Goal: Task Accomplishment & Management: Use online tool/utility

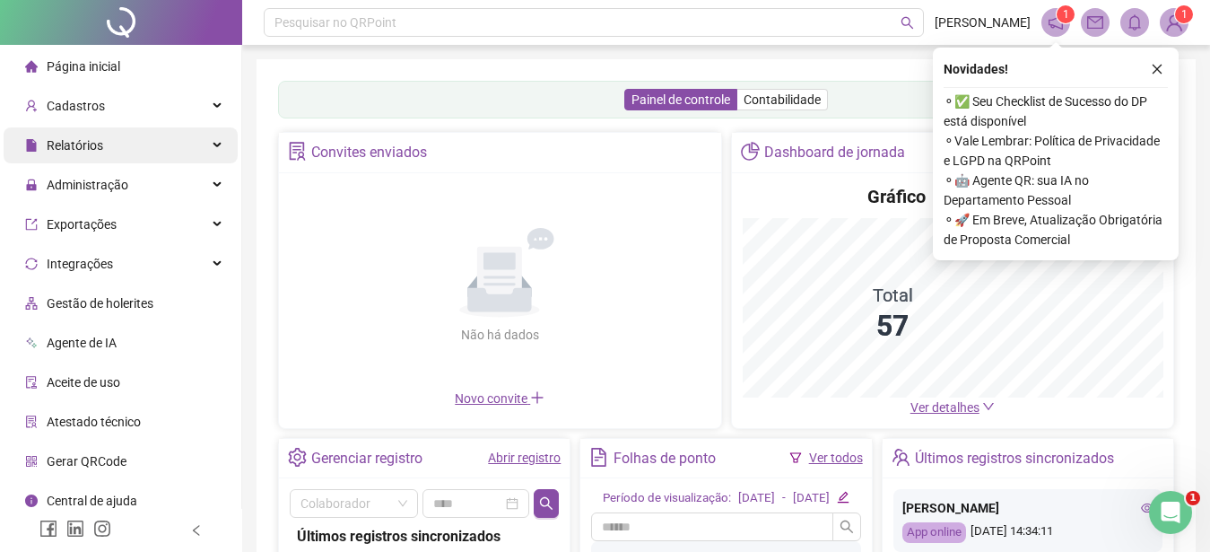
click at [65, 143] on span "Relatórios" at bounding box center [75, 145] width 57 height 14
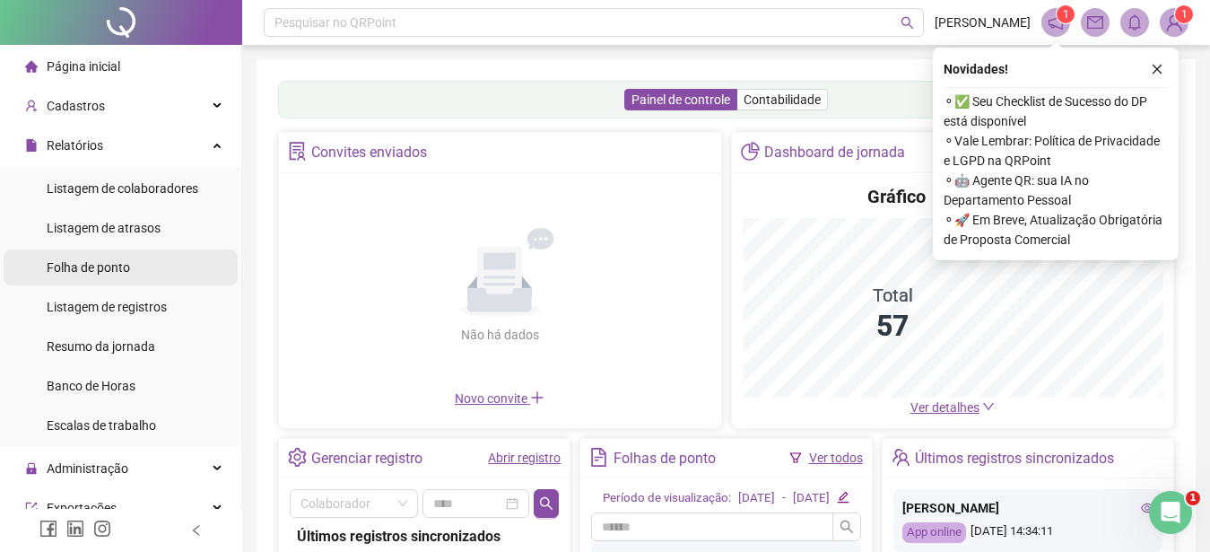
click at [85, 265] on span "Folha de ponto" at bounding box center [88, 267] width 83 height 14
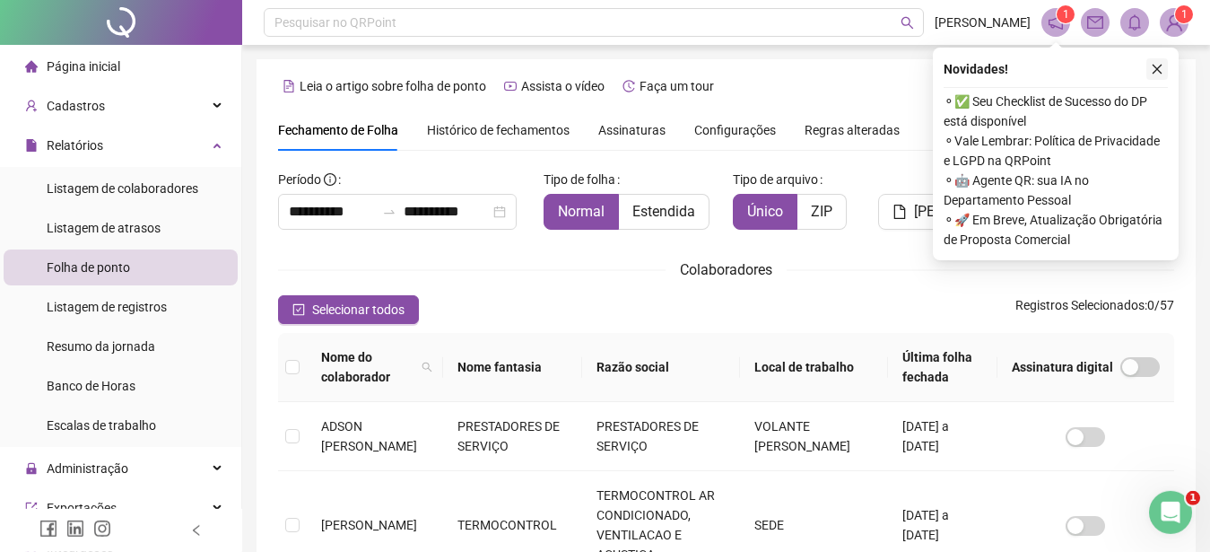
click at [1155, 66] on icon "close" at bounding box center [1157, 70] width 10 height 10
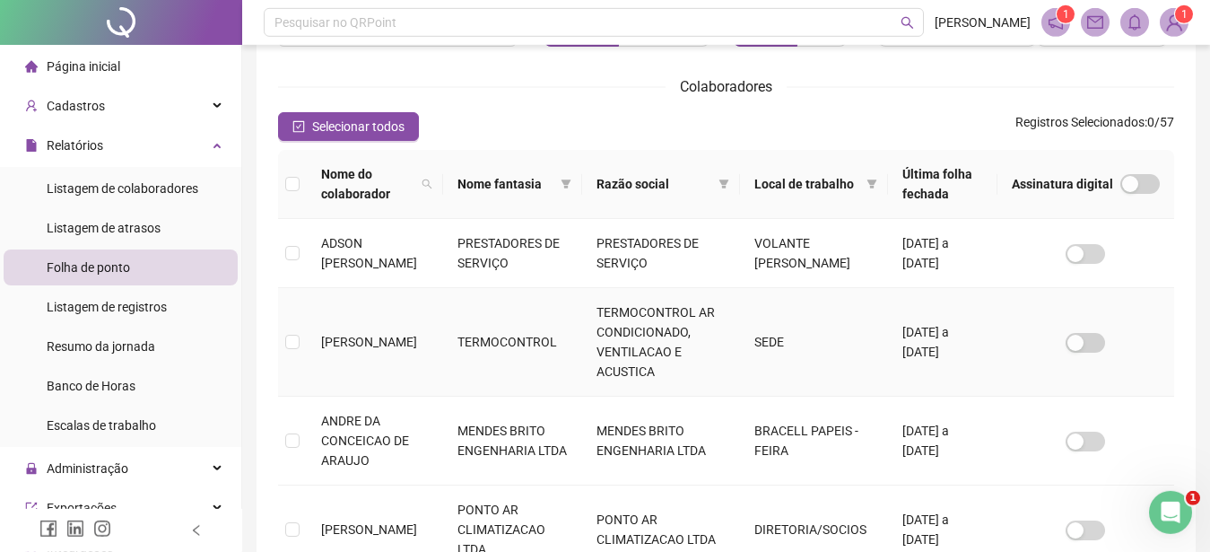
scroll to position [91, 0]
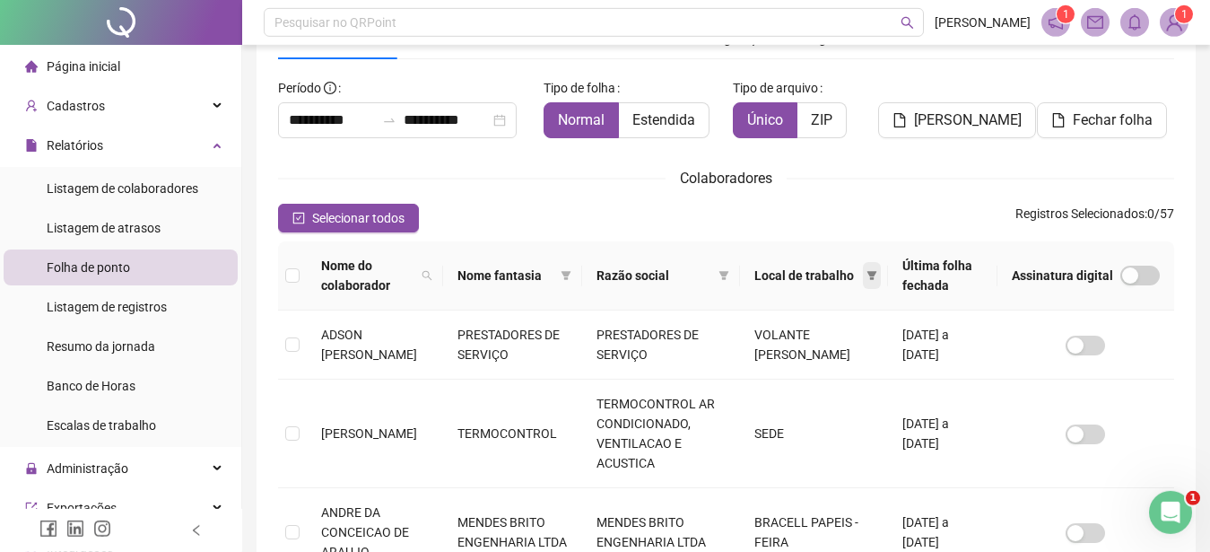
click at [864, 270] on span at bounding box center [872, 275] width 18 height 27
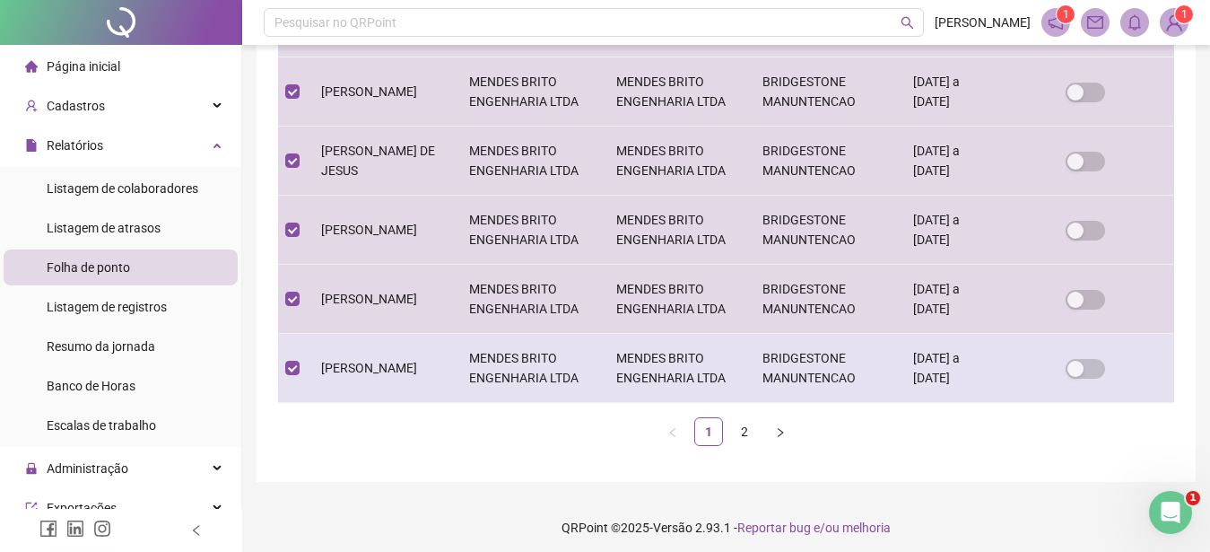
scroll to position [697, 0]
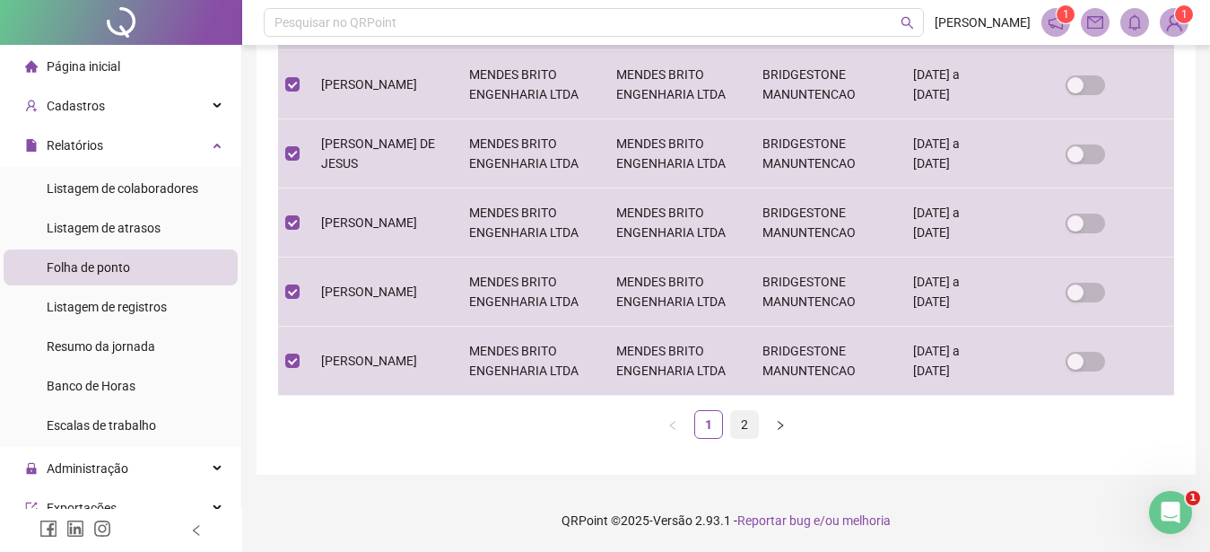
click at [744, 429] on link "2" at bounding box center [744, 424] width 27 height 27
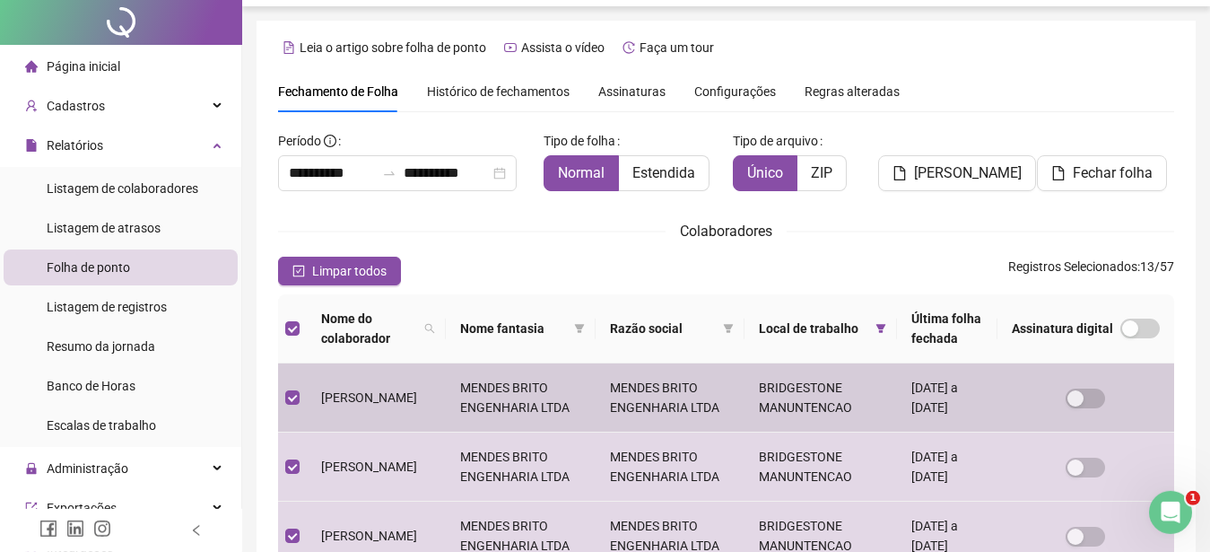
scroll to position [0, 0]
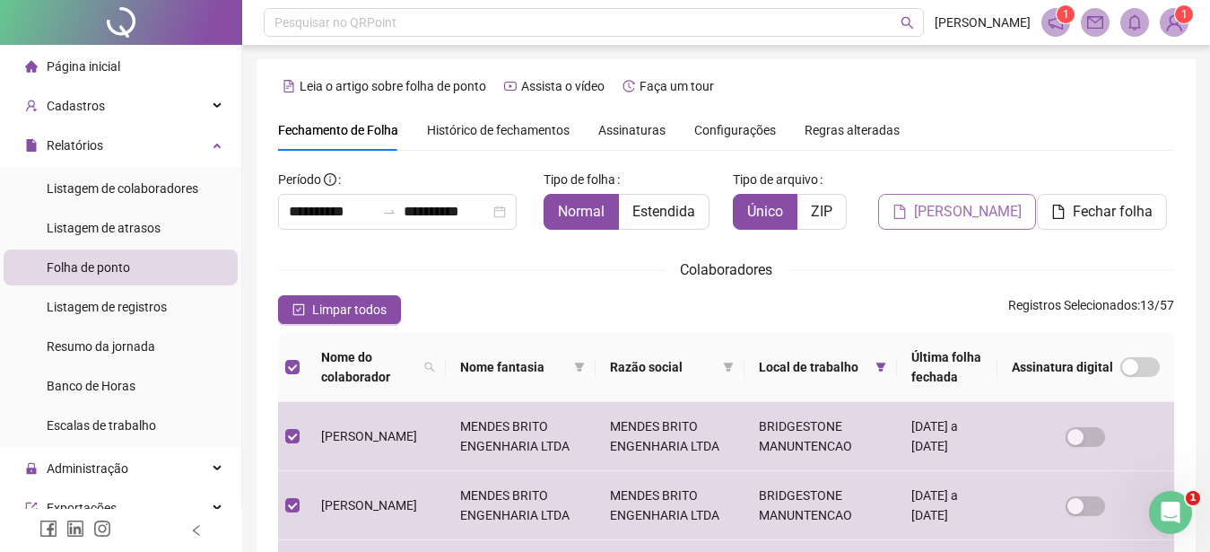
click at [945, 213] on span "[PERSON_NAME]" at bounding box center [968, 212] width 108 height 22
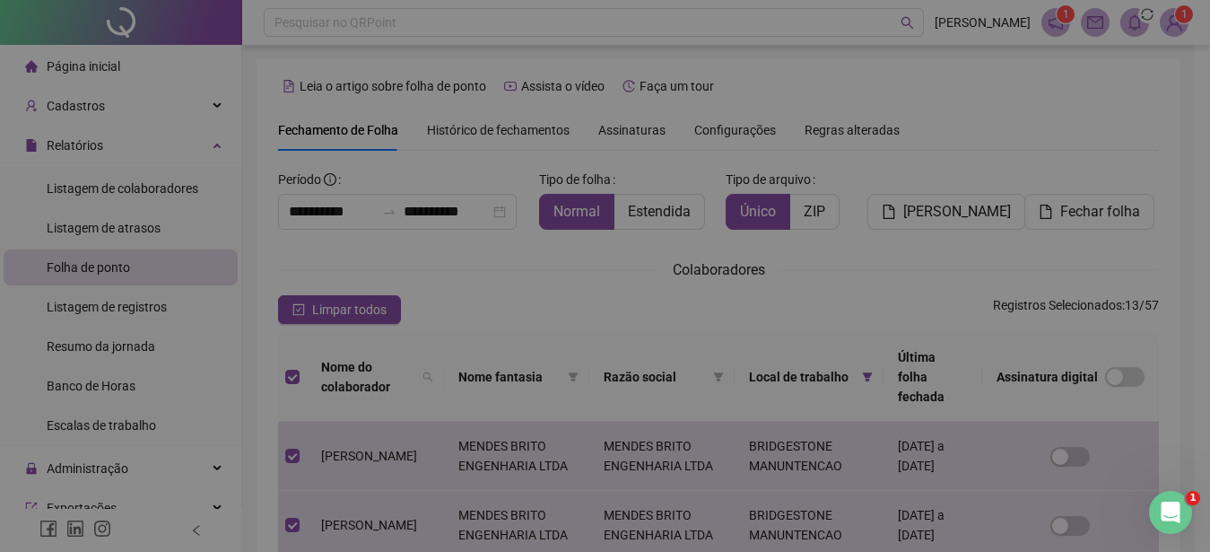
scroll to position [91, 0]
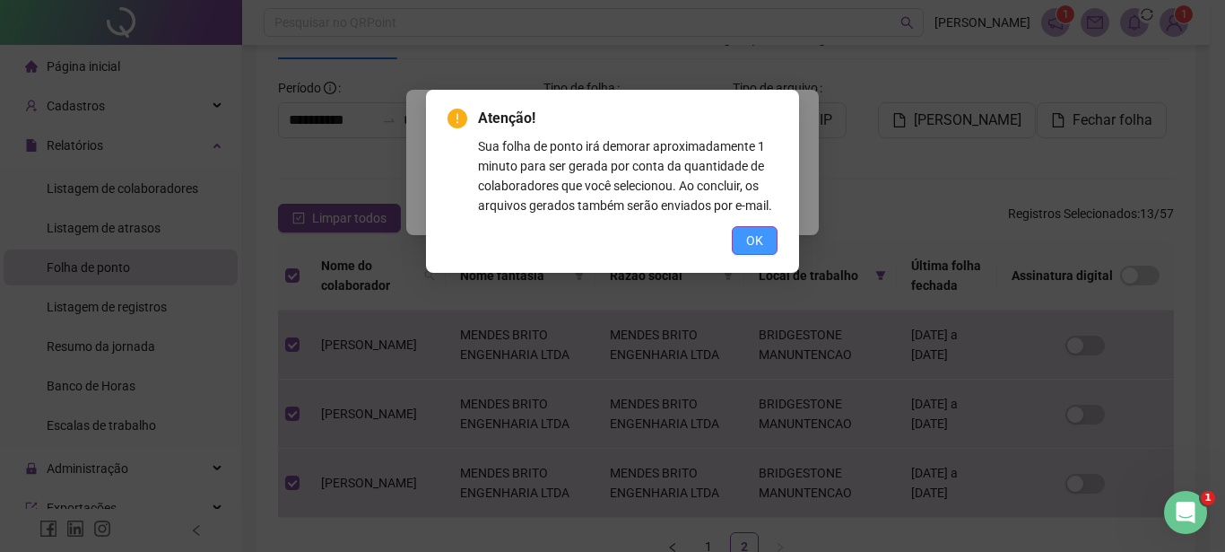
click at [746, 236] on button "OK" at bounding box center [755, 240] width 46 height 29
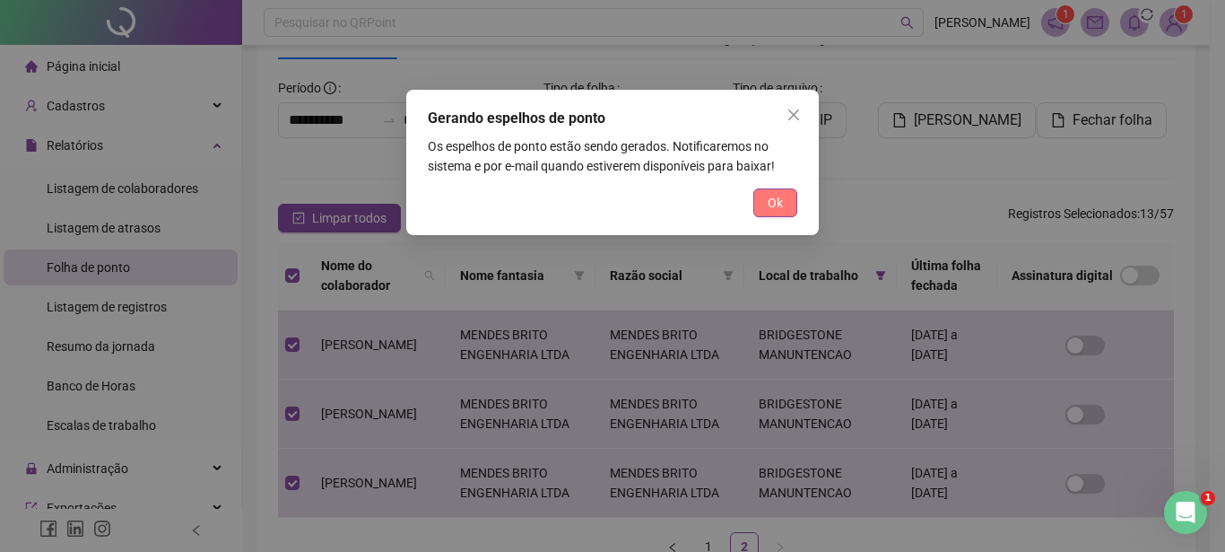
click at [776, 197] on span "Ok" at bounding box center [775, 203] width 15 height 20
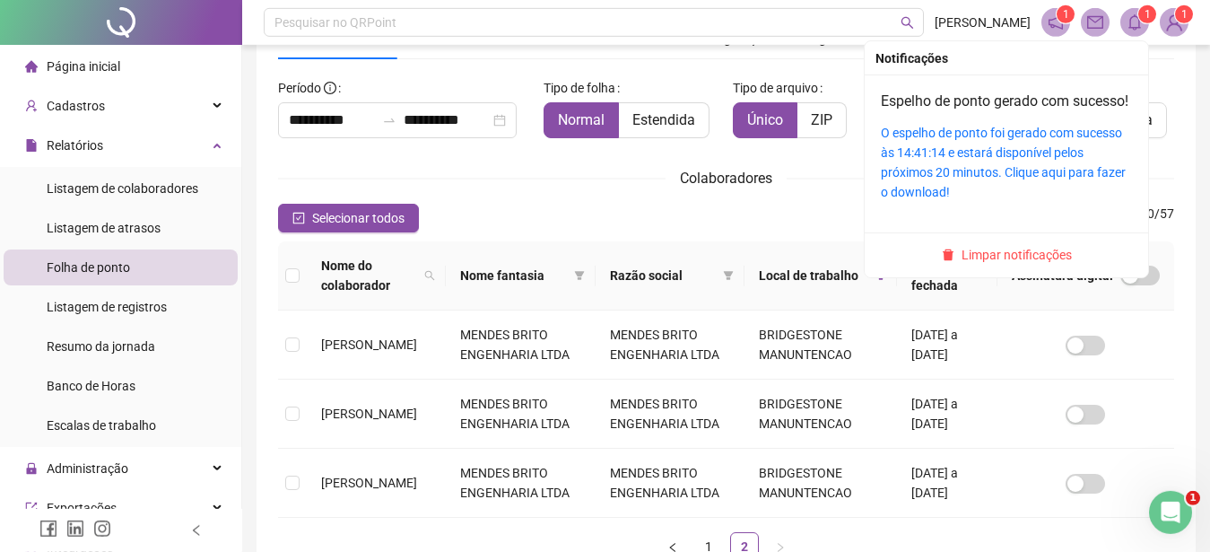
click at [1130, 25] on icon "bell" at bounding box center [1134, 22] width 13 height 16
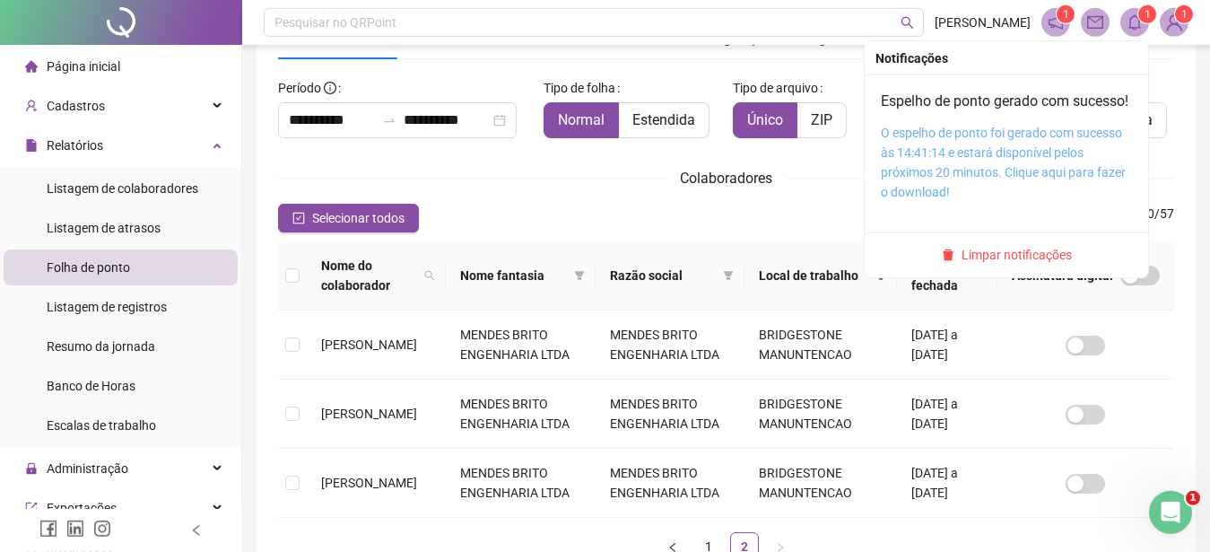
click at [999, 146] on link "O espelho de ponto foi gerado com sucesso às 14:41:14 e estará disponível pelos…" at bounding box center [1003, 163] width 245 height 74
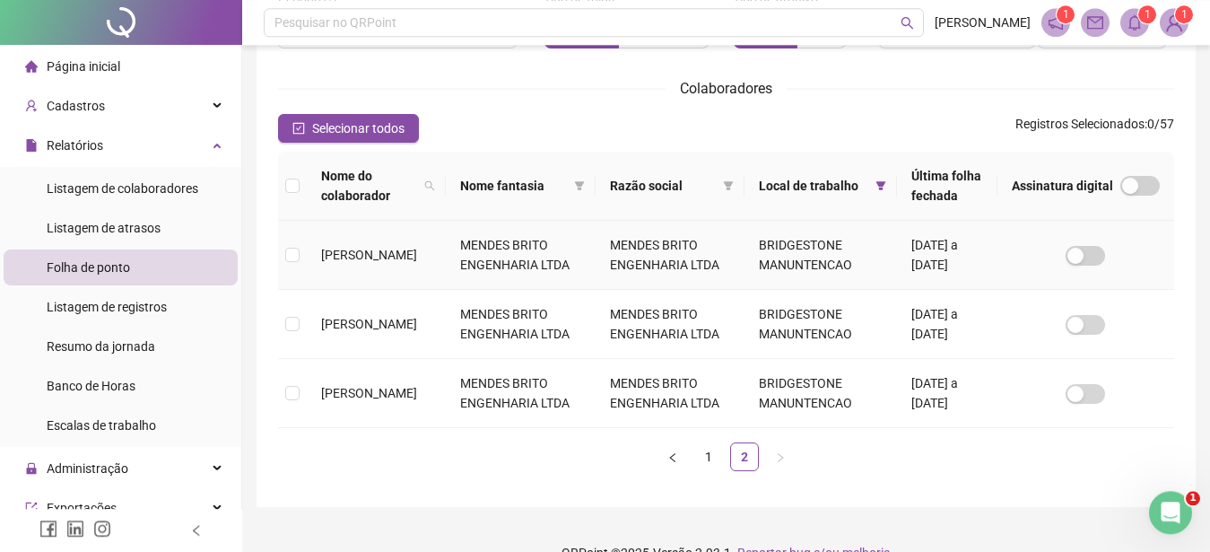
scroll to position [213, 0]
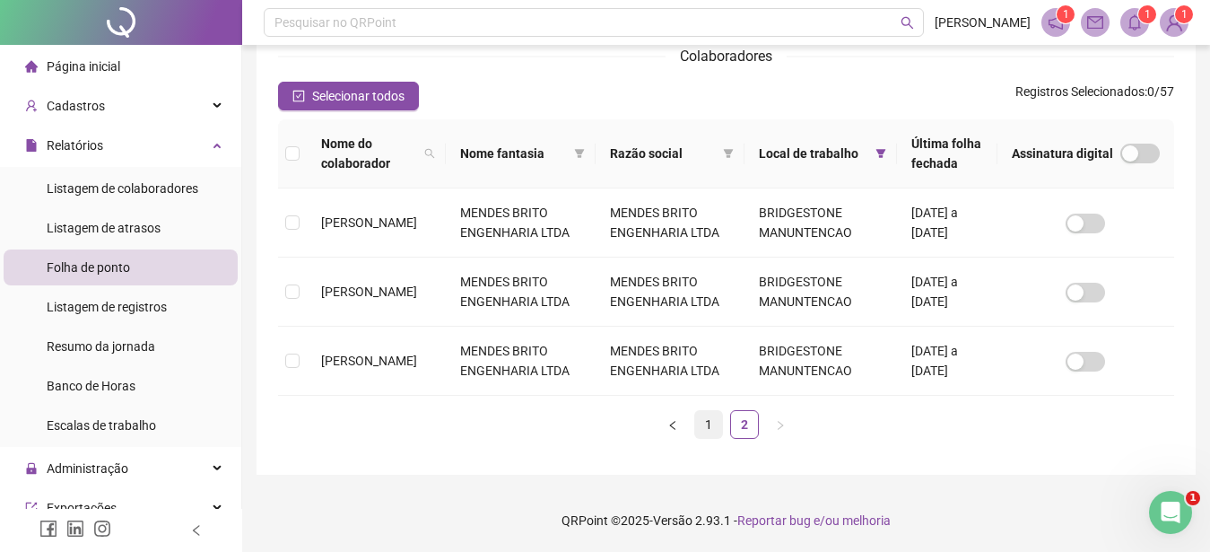
click at [708, 426] on link "1" at bounding box center [708, 424] width 27 height 27
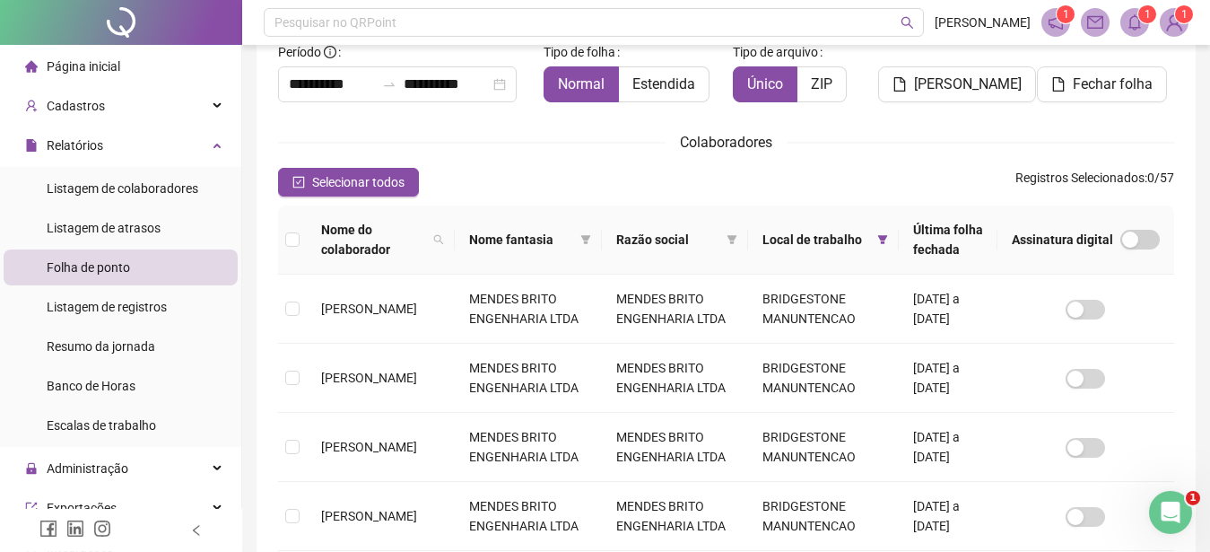
scroll to position [91, 0]
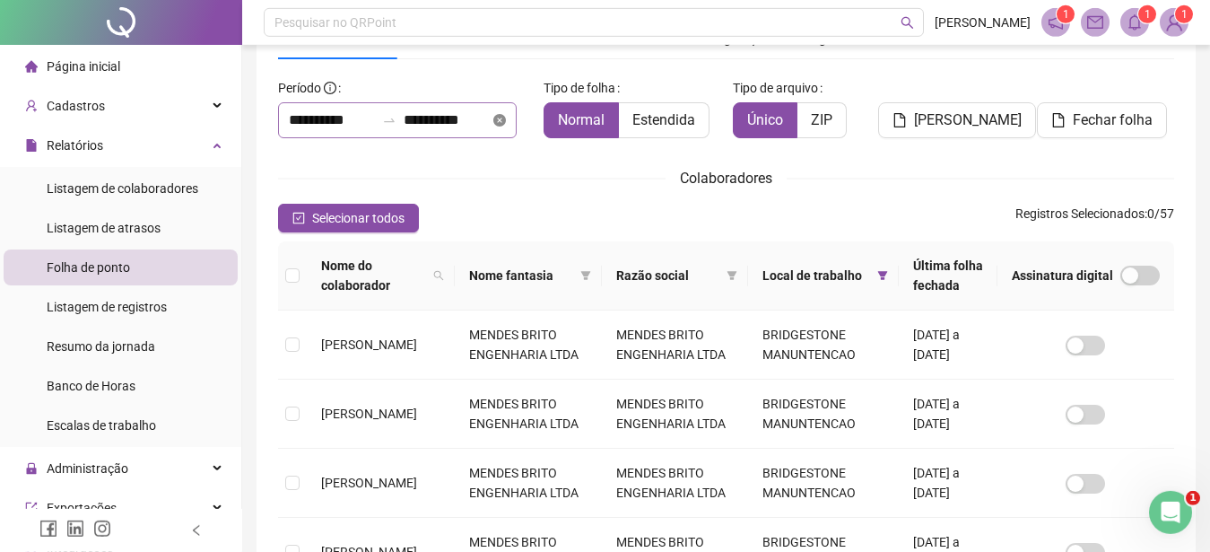
click at [506, 118] on icon "close-circle" at bounding box center [499, 120] width 13 height 13
click at [512, 118] on div at bounding box center [397, 120] width 239 height 36
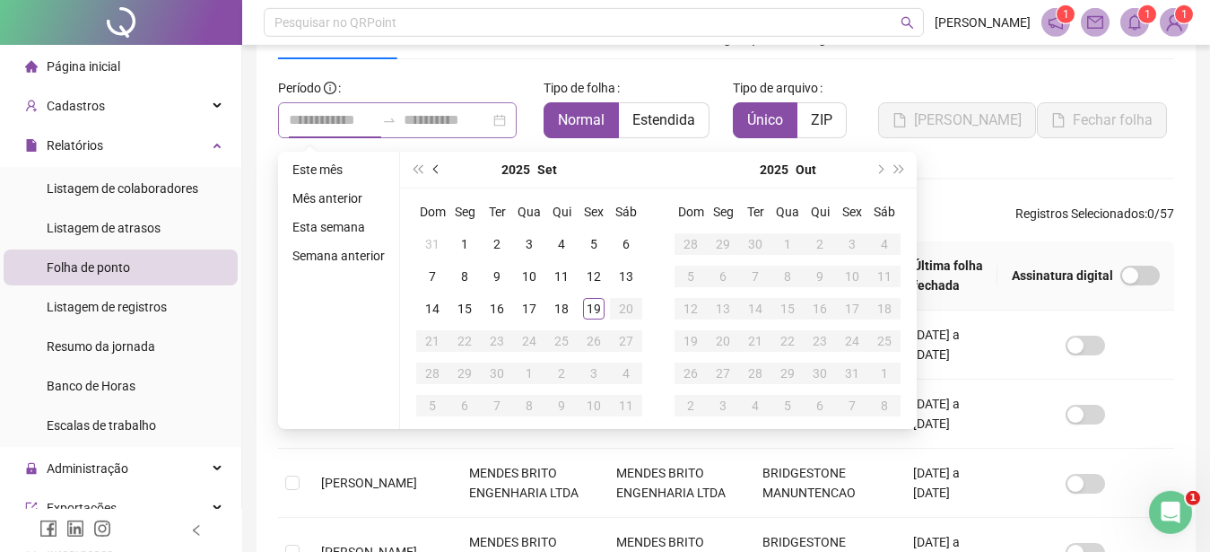
click at [433, 171] on button "prev-year" at bounding box center [437, 170] width 20 height 36
type input "**********"
click at [590, 243] on div "1" at bounding box center [594, 244] width 22 height 22
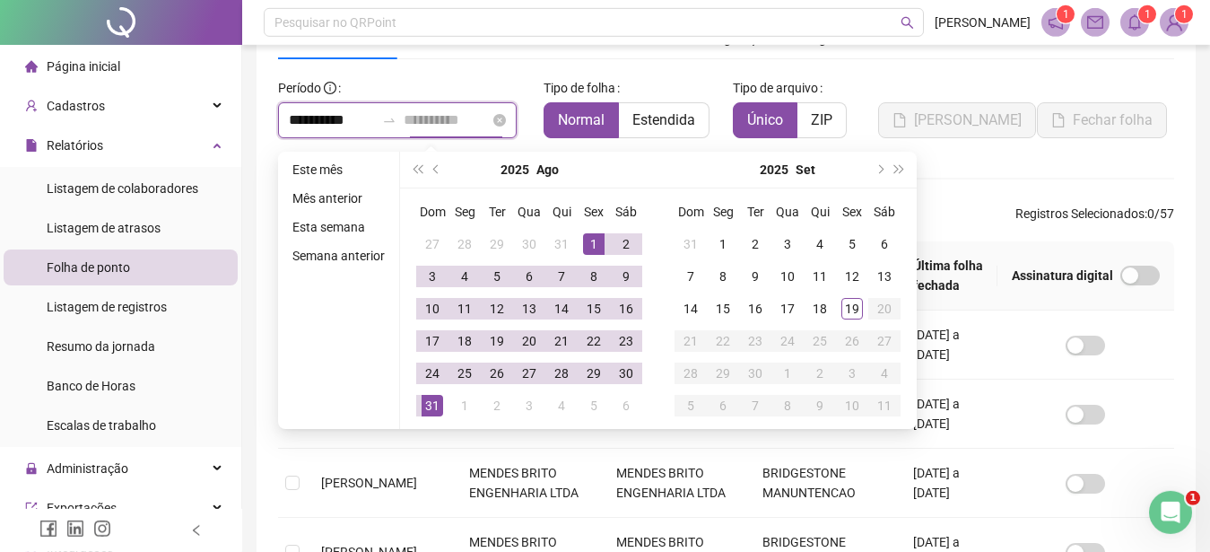
type input "**********"
click at [426, 406] on div "31" at bounding box center [433, 406] width 22 height 22
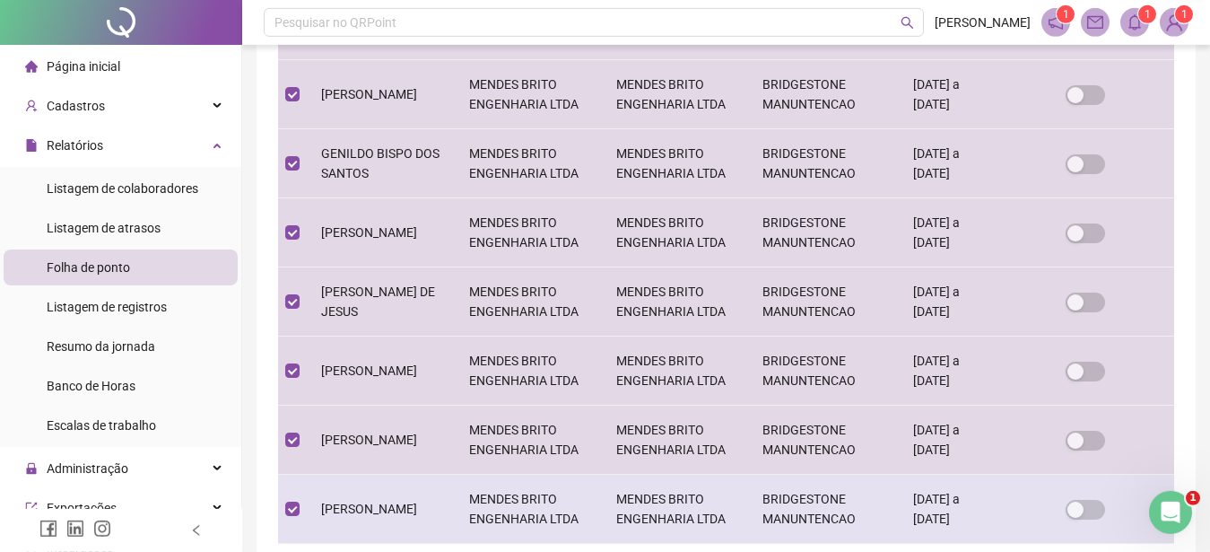
scroll to position [697, 0]
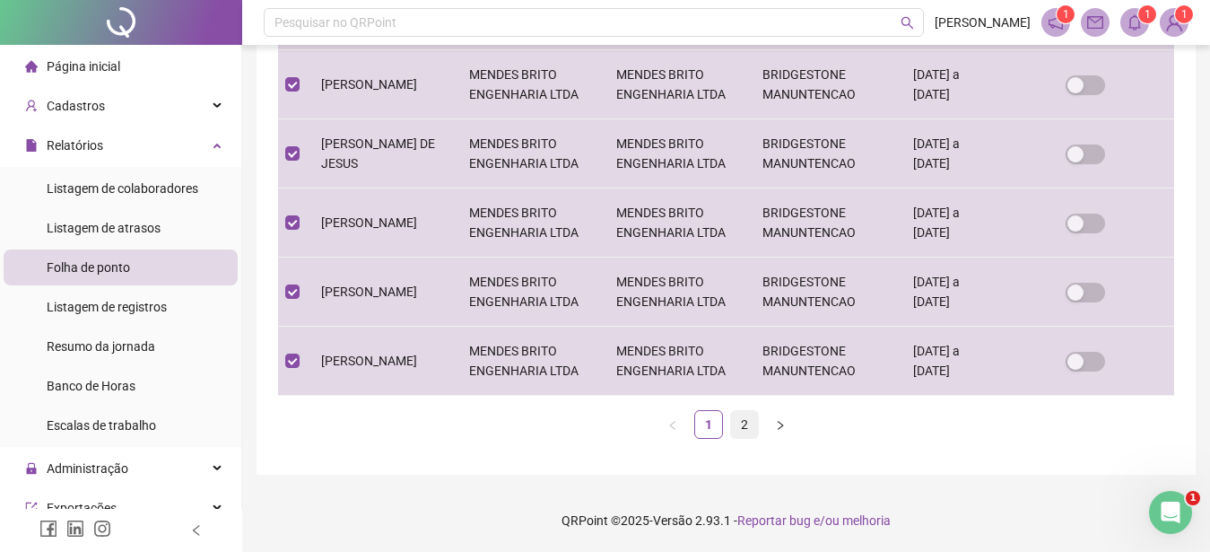
click at [745, 428] on link "2" at bounding box center [744, 424] width 27 height 27
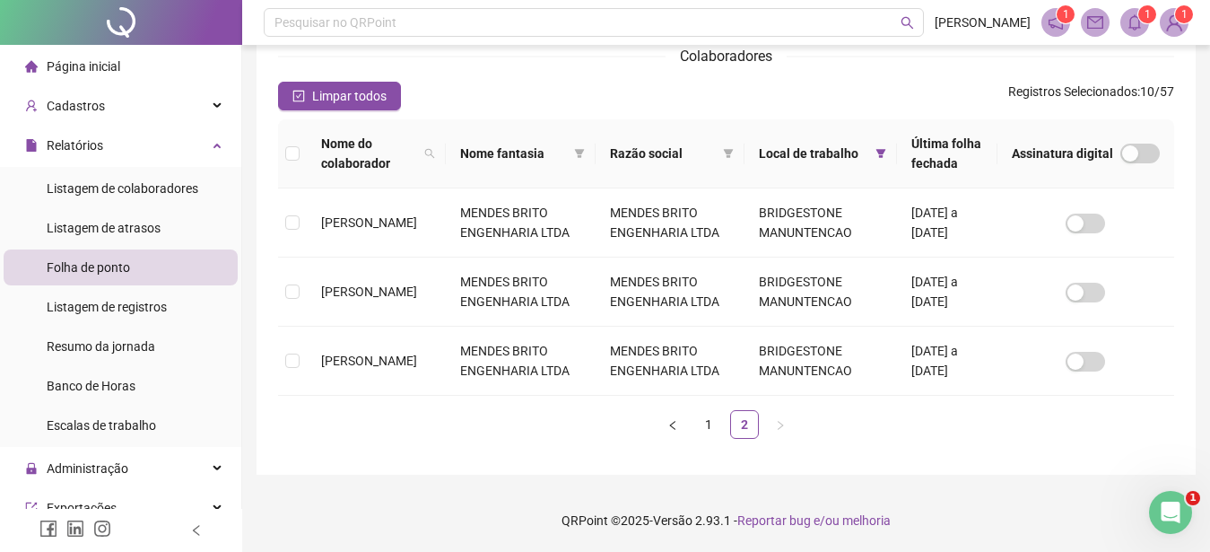
scroll to position [91, 0]
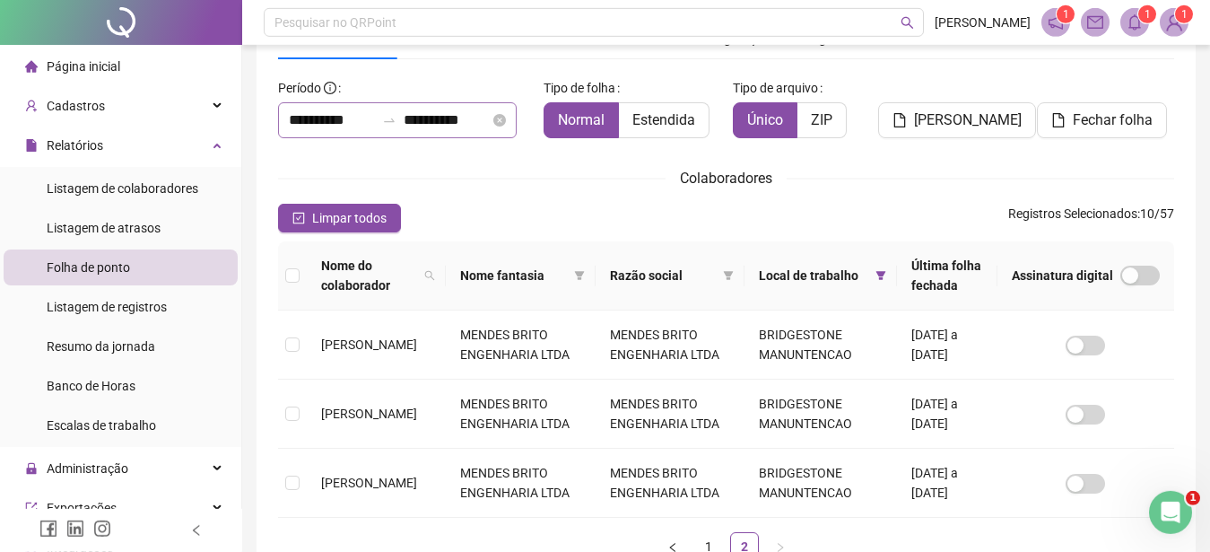
click at [284, 269] on th at bounding box center [292, 275] width 29 height 69
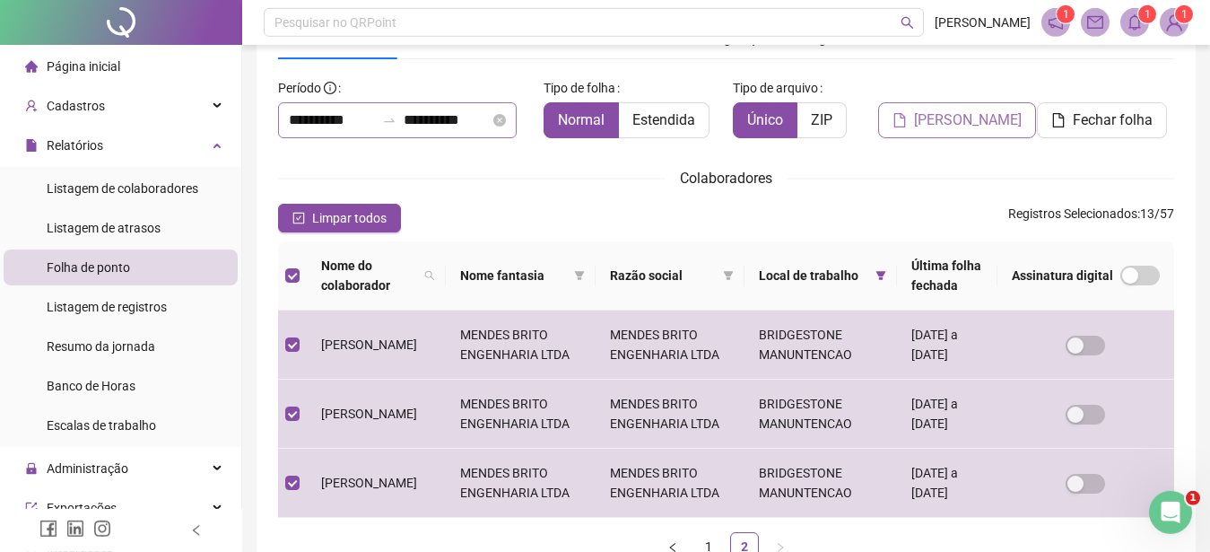
click at [955, 119] on span "[PERSON_NAME]" at bounding box center [968, 120] width 108 height 22
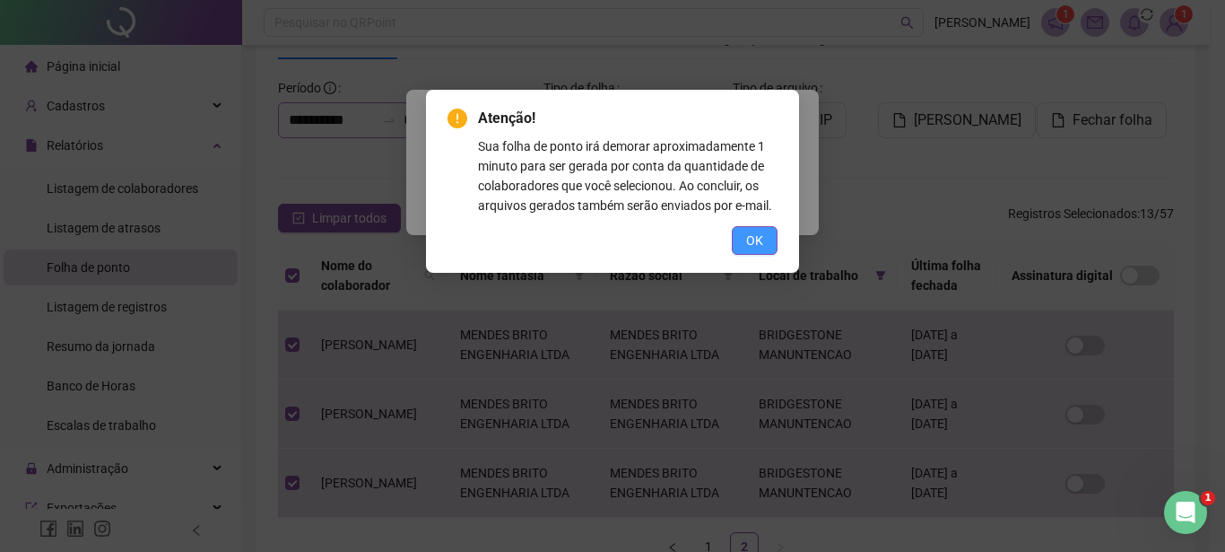
click at [751, 245] on span "OK" at bounding box center [754, 240] width 17 height 20
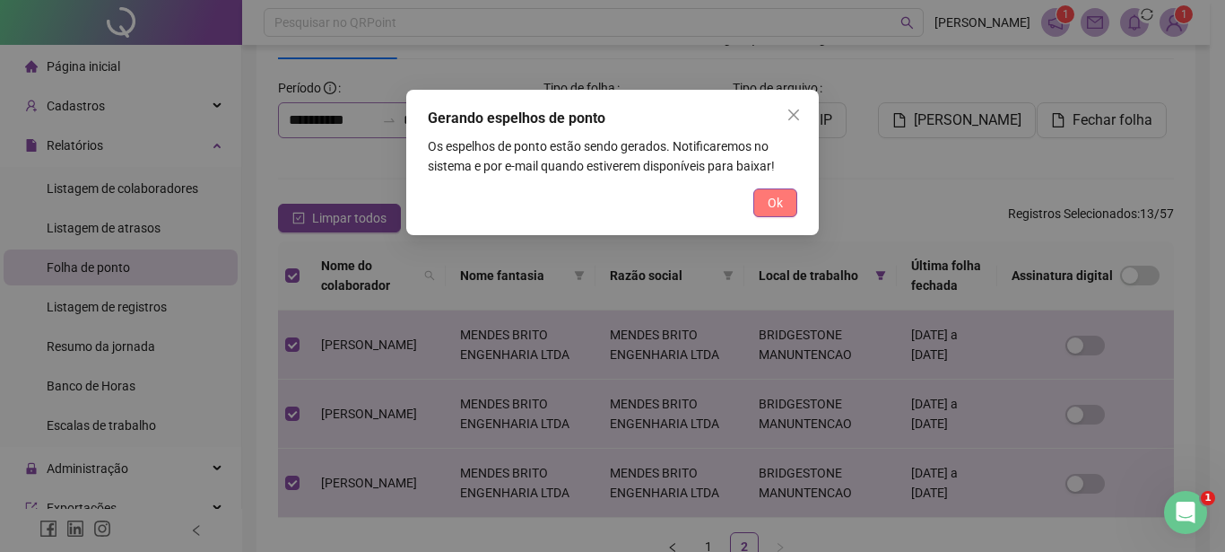
click at [769, 204] on span "Ok" at bounding box center [775, 203] width 15 height 20
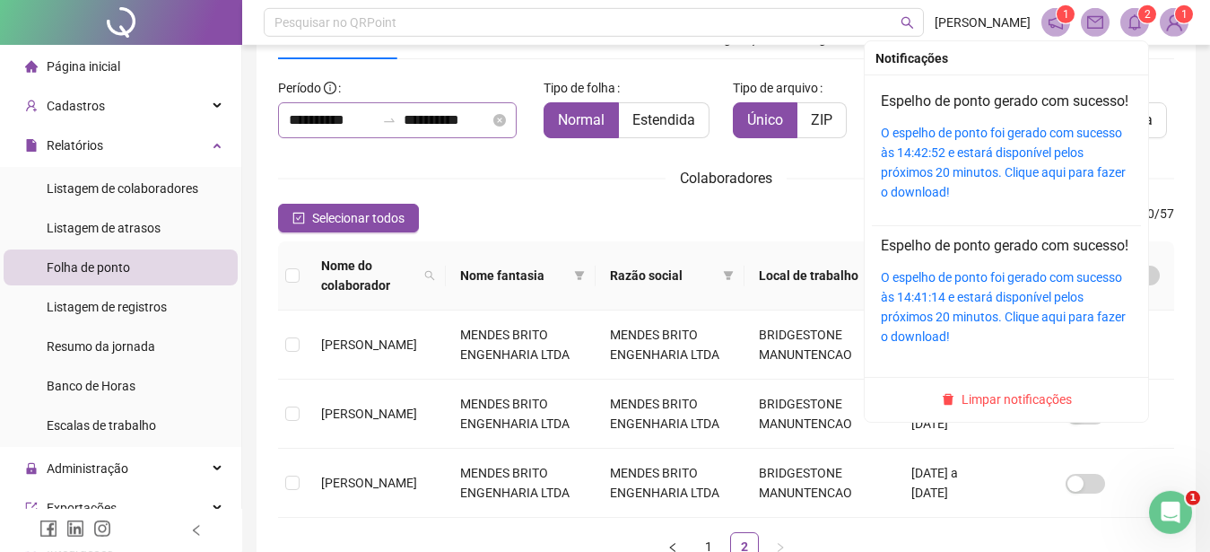
click at [1023, 143] on div "O espelho de ponto foi gerado com sucesso às 14:42:52 e estará disponível pelos…" at bounding box center [1006, 162] width 251 height 79
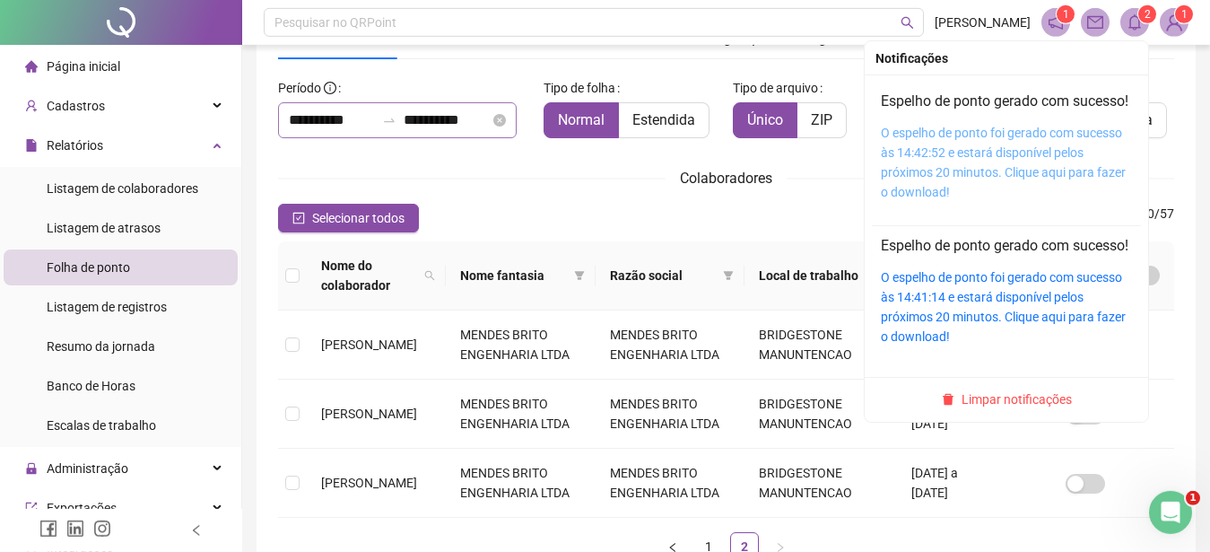
click at [1024, 138] on link "O espelho de ponto foi gerado com sucesso às 14:42:52 e estará disponível pelos…" at bounding box center [1003, 163] width 245 height 74
